Goal: Transaction & Acquisition: Purchase product/service

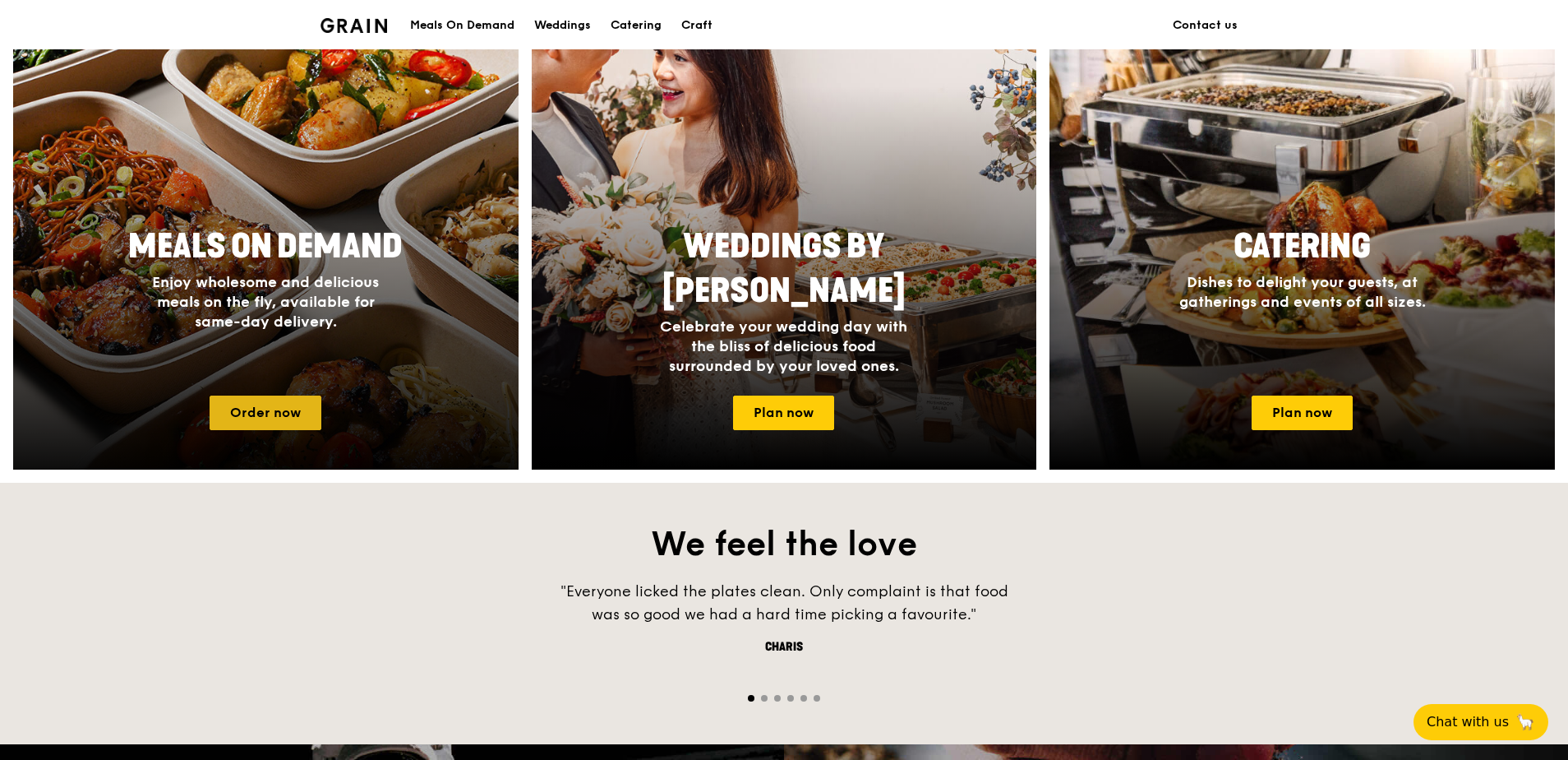
click at [278, 421] on link "Order now" at bounding box center [265, 413] width 111 height 34
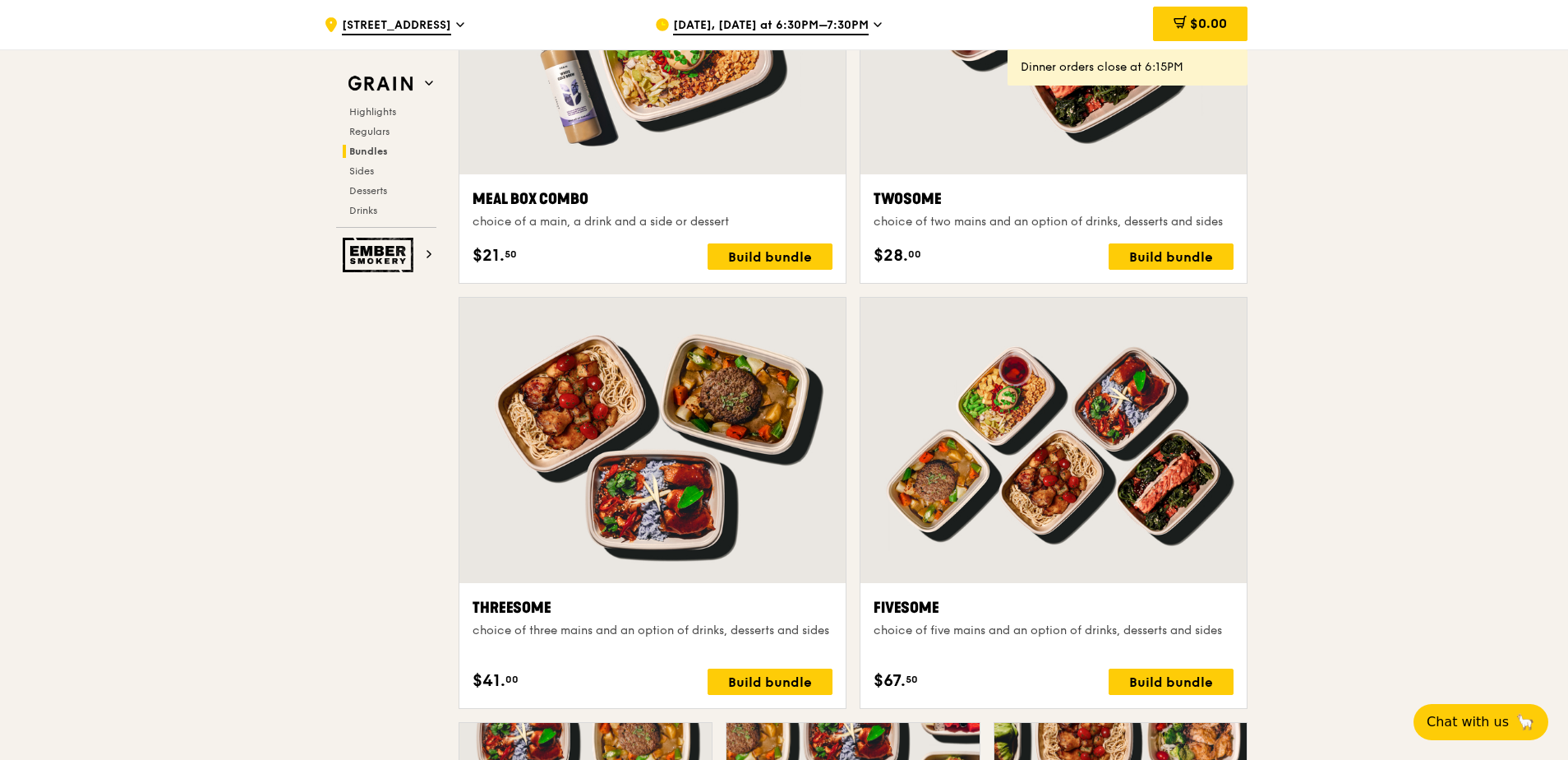
scroll to position [2614, 0]
click at [1187, 686] on div "Build bundle" at bounding box center [1171, 682] width 125 height 27
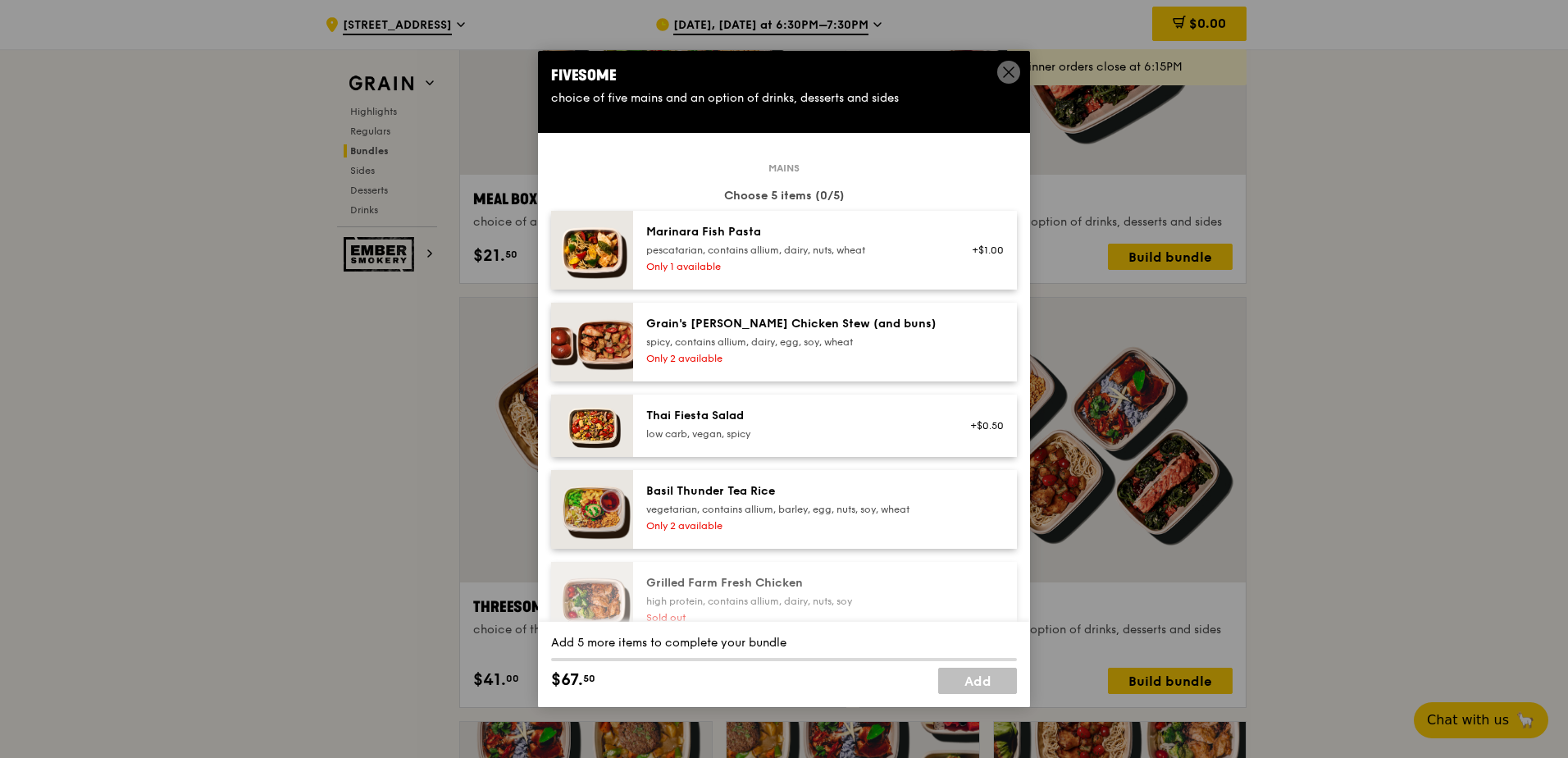
click at [1001, 63] on span at bounding box center [1009, 72] width 23 height 23
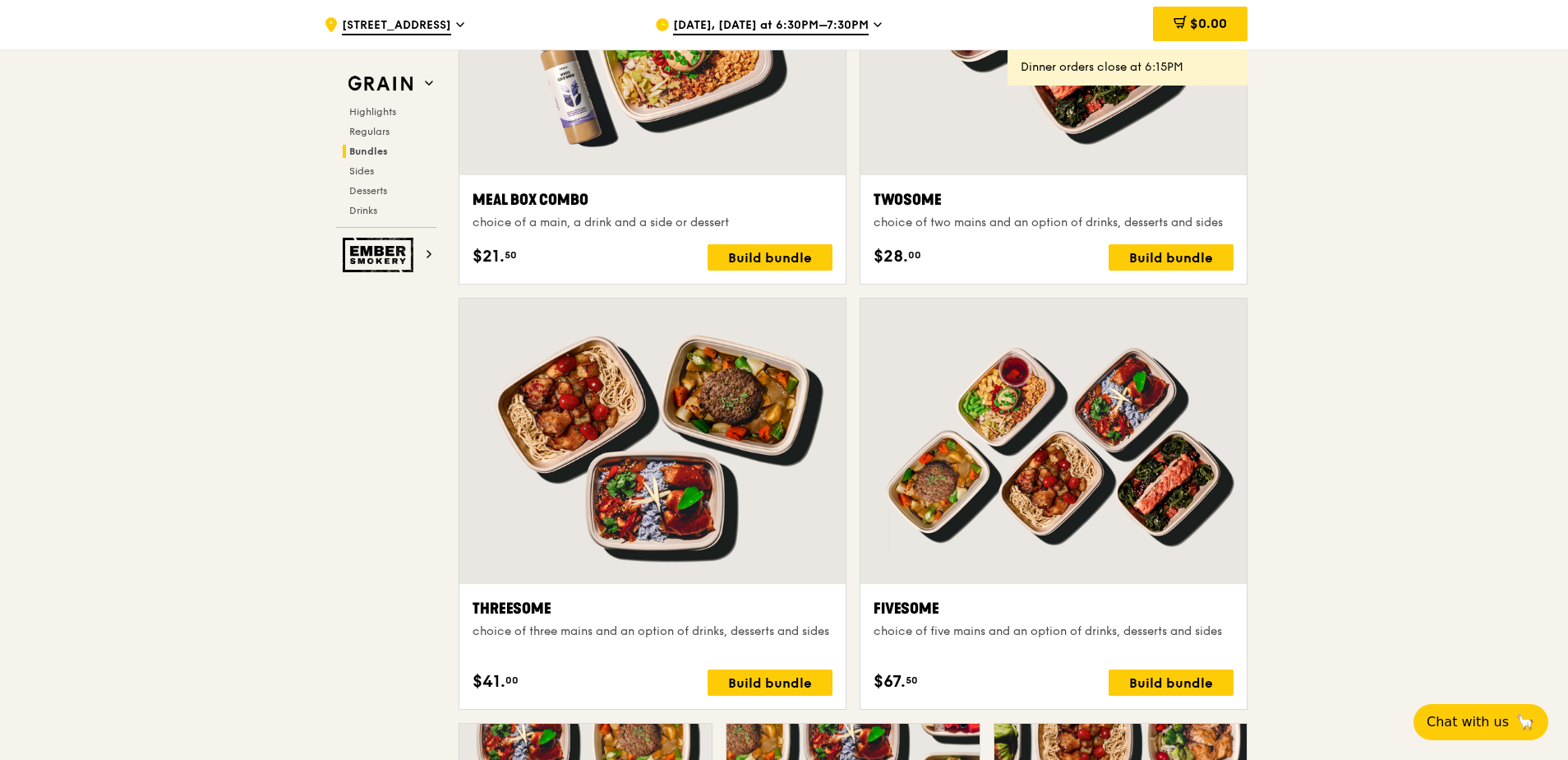
click at [819, 20] on span "Sep 8, Today at 6:30PM–7:30PM" at bounding box center [771, 26] width 195 height 18
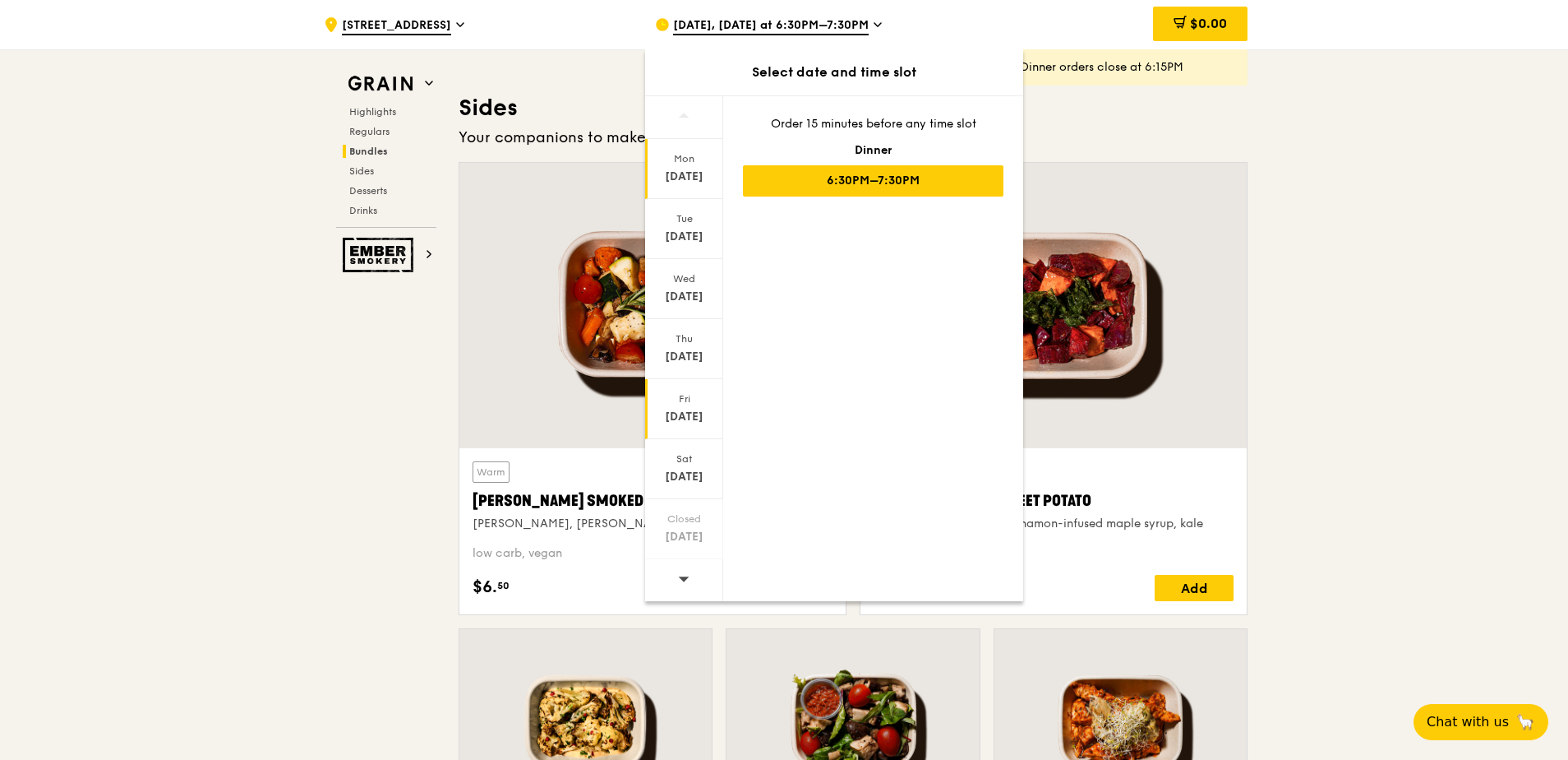
scroll to position [3655, 0]
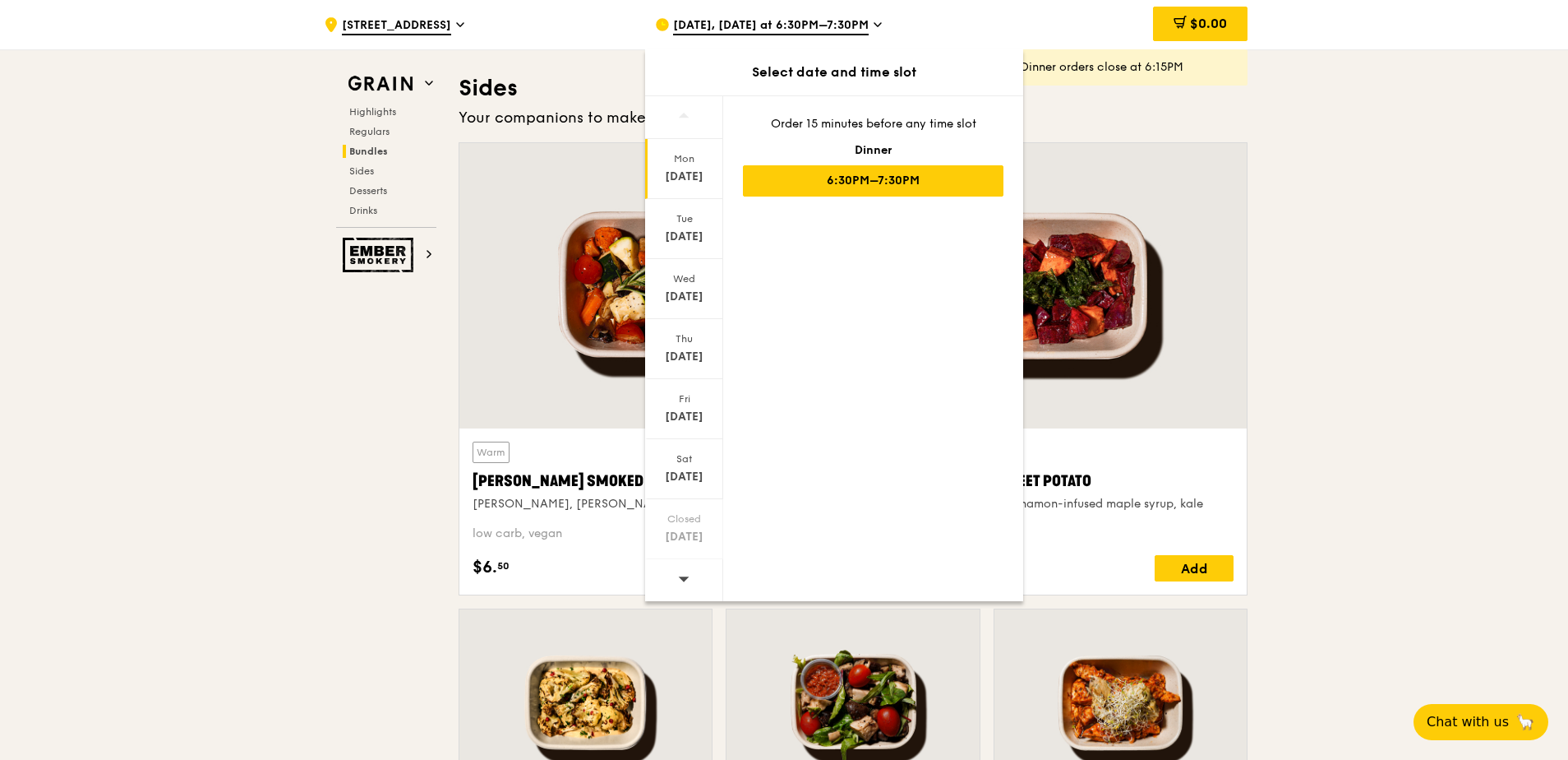
click at [685, 567] on span at bounding box center [683, 578] width 11 height 39
drag, startPoint x: 692, startPoint y: 564, endPoint x: 333, endPoint y: 148, distance: 549.5
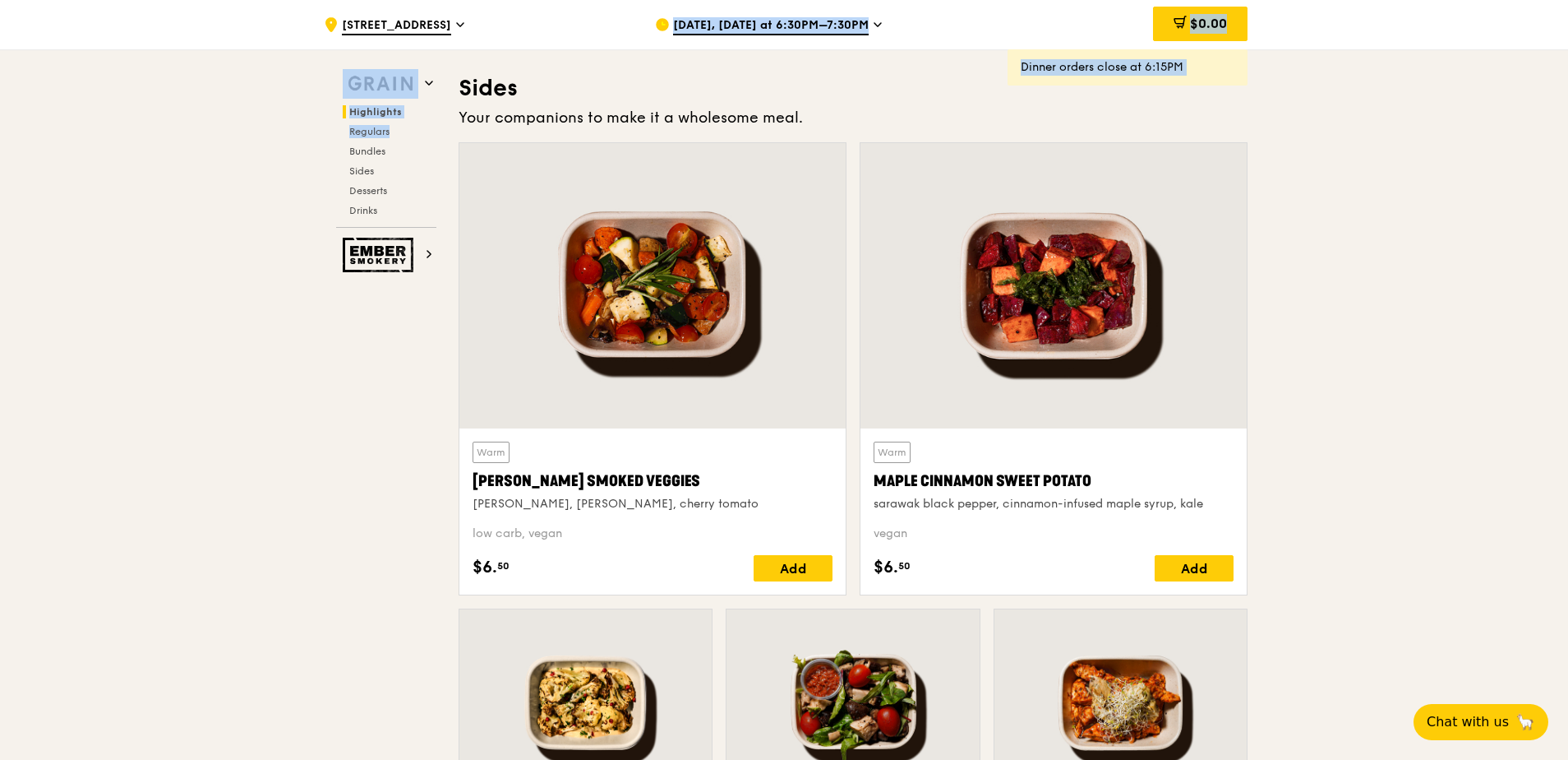
scroll to position [680, 0]
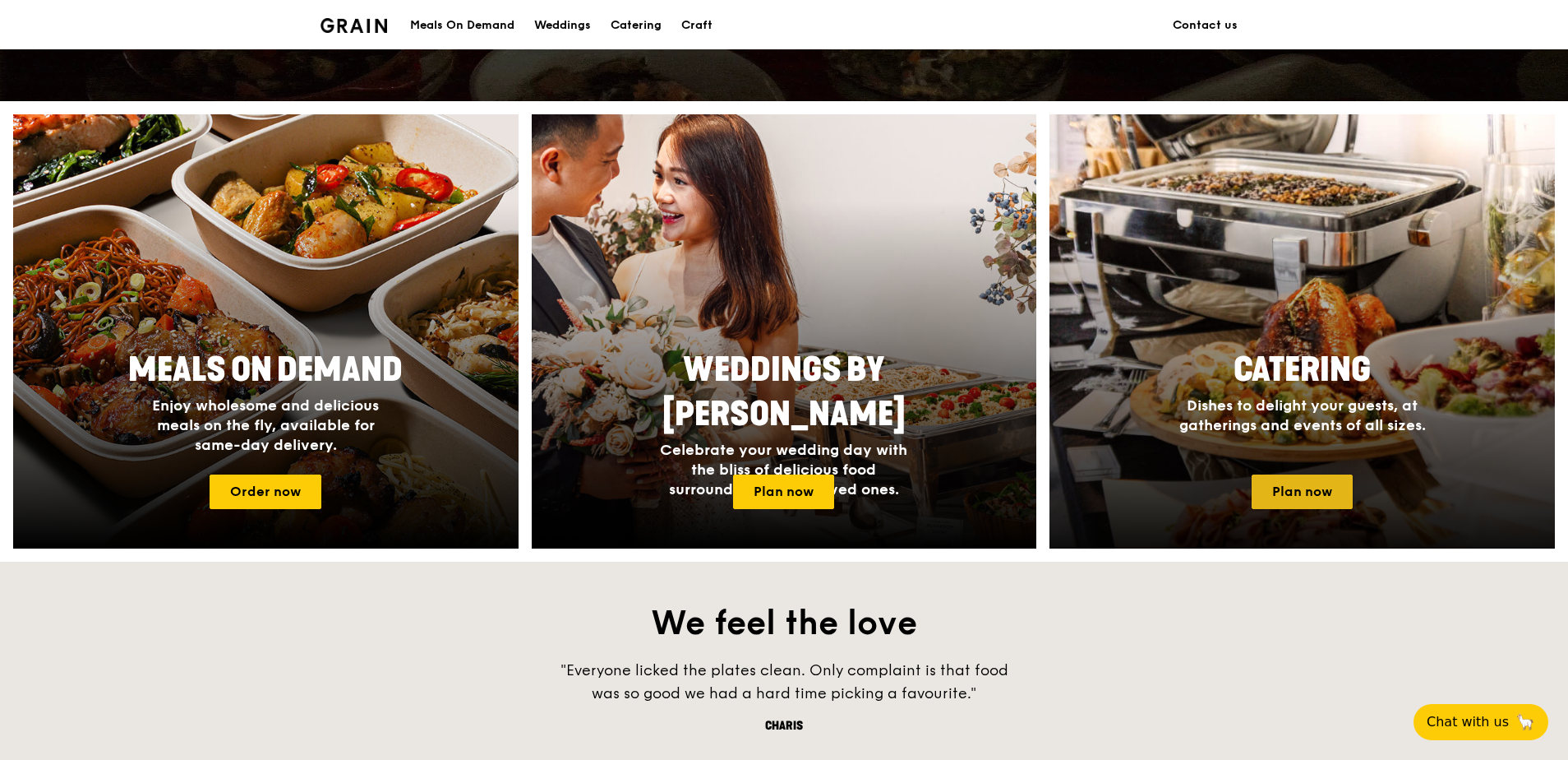
click at [1308, 484] on link "Plan now" at bounding box center [1302, 492] width 101 height 34
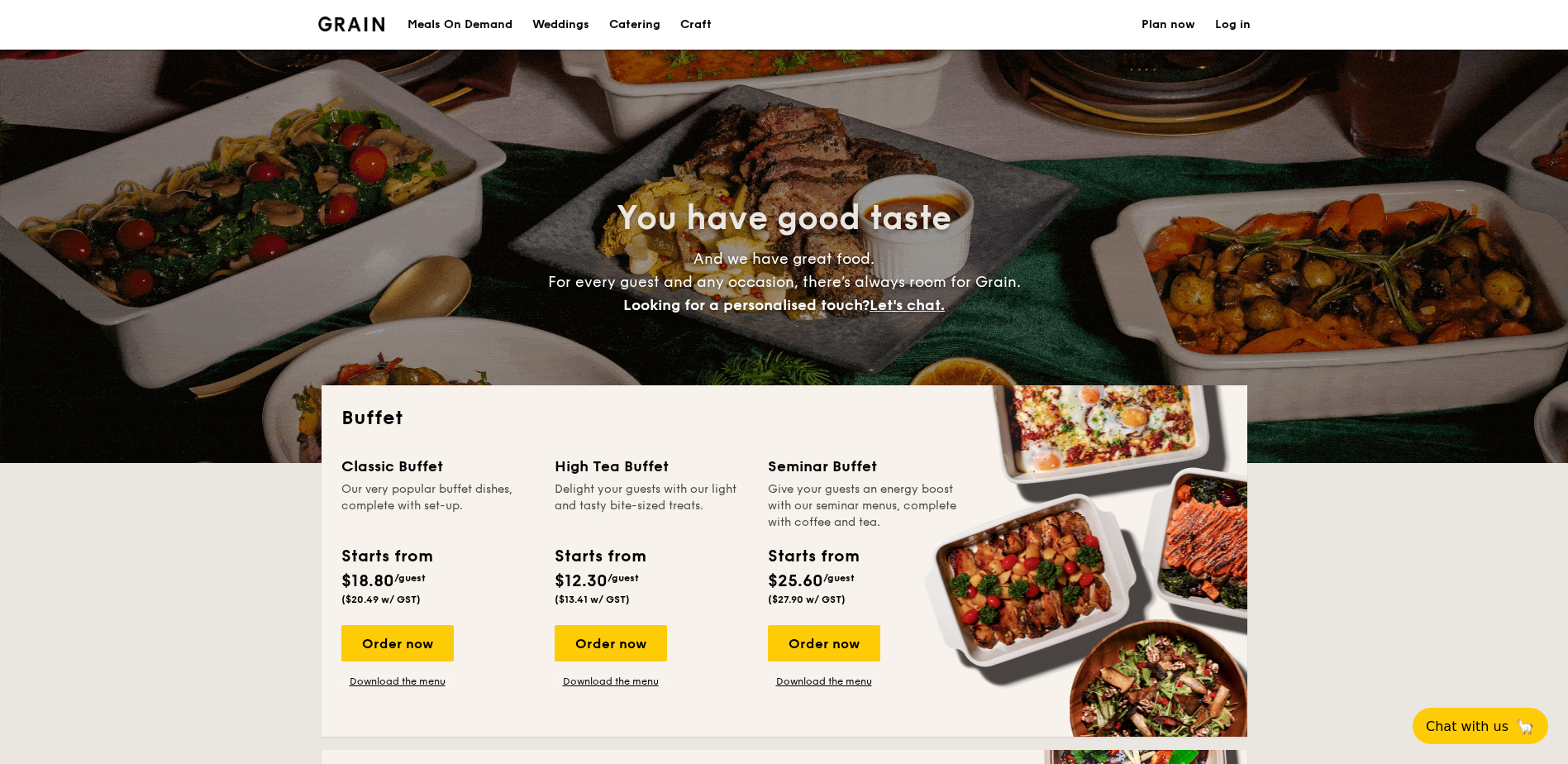
select select
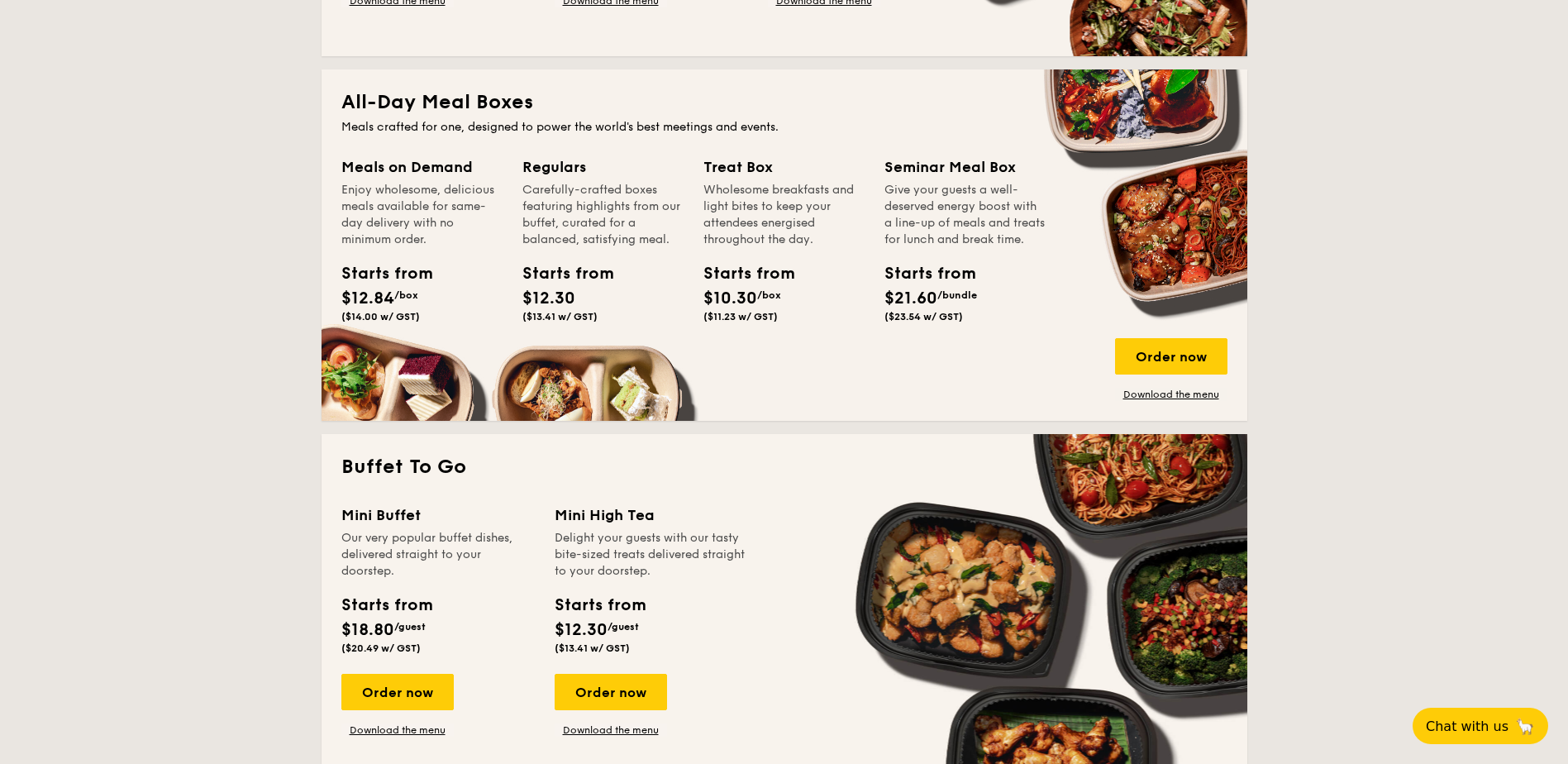
scroll to position [688, 0]
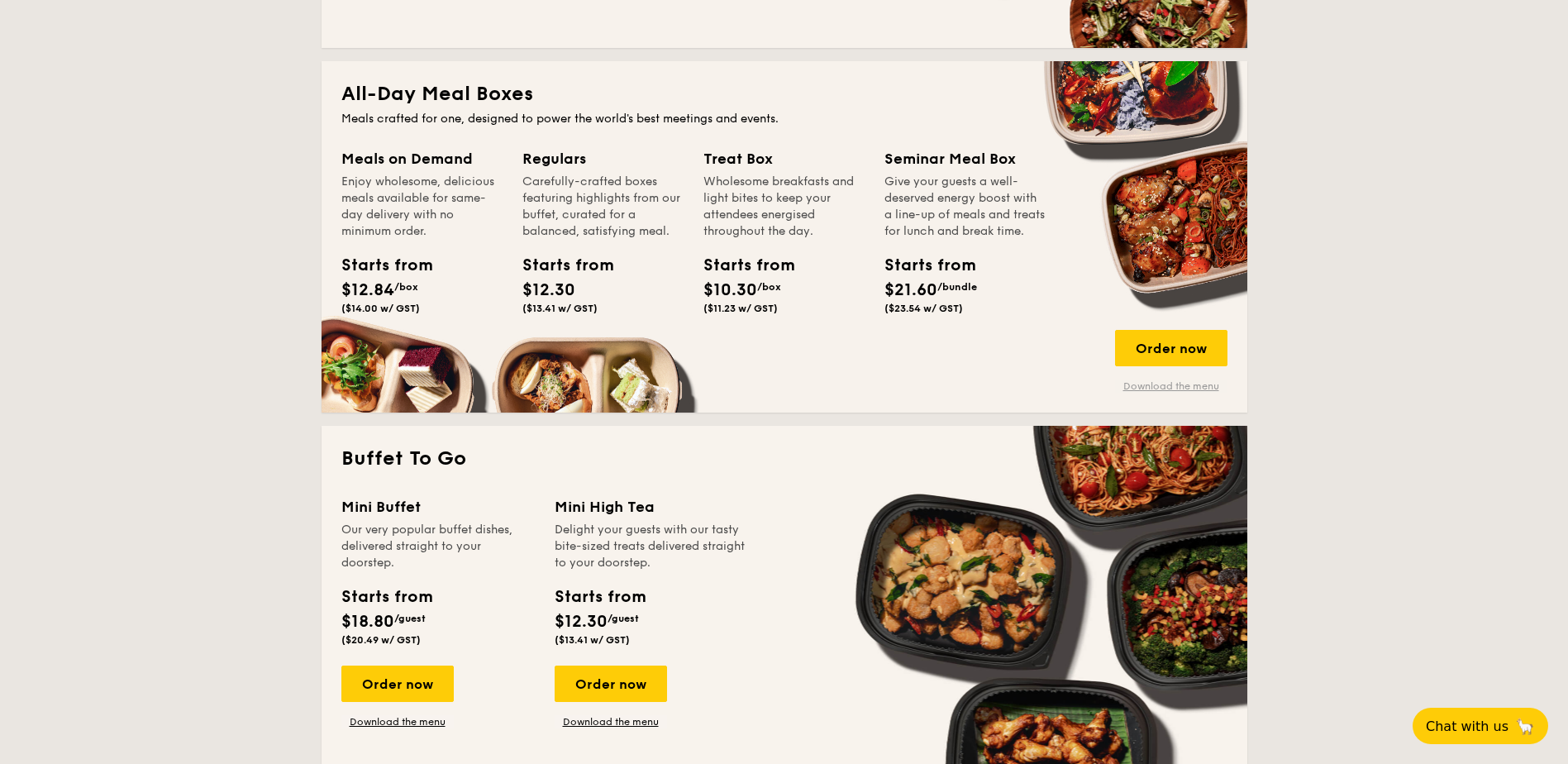
click at [1148, 385] on link "Download the menu" at bounding box center [1171, 385] width 112 height 13
